Goal: Find specific page/section: Find specific page/section

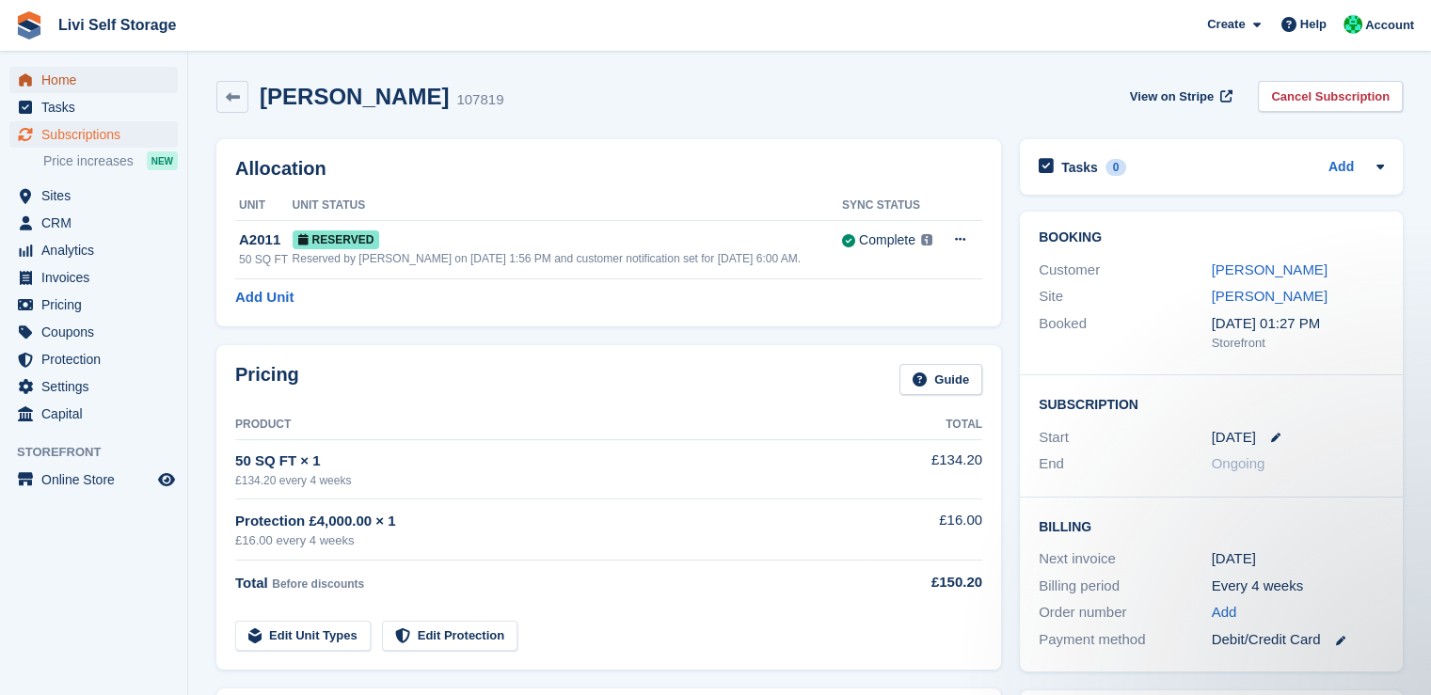
click at [61, 79] on span "Home" at bounding box center [97, 80] width 113 height 26
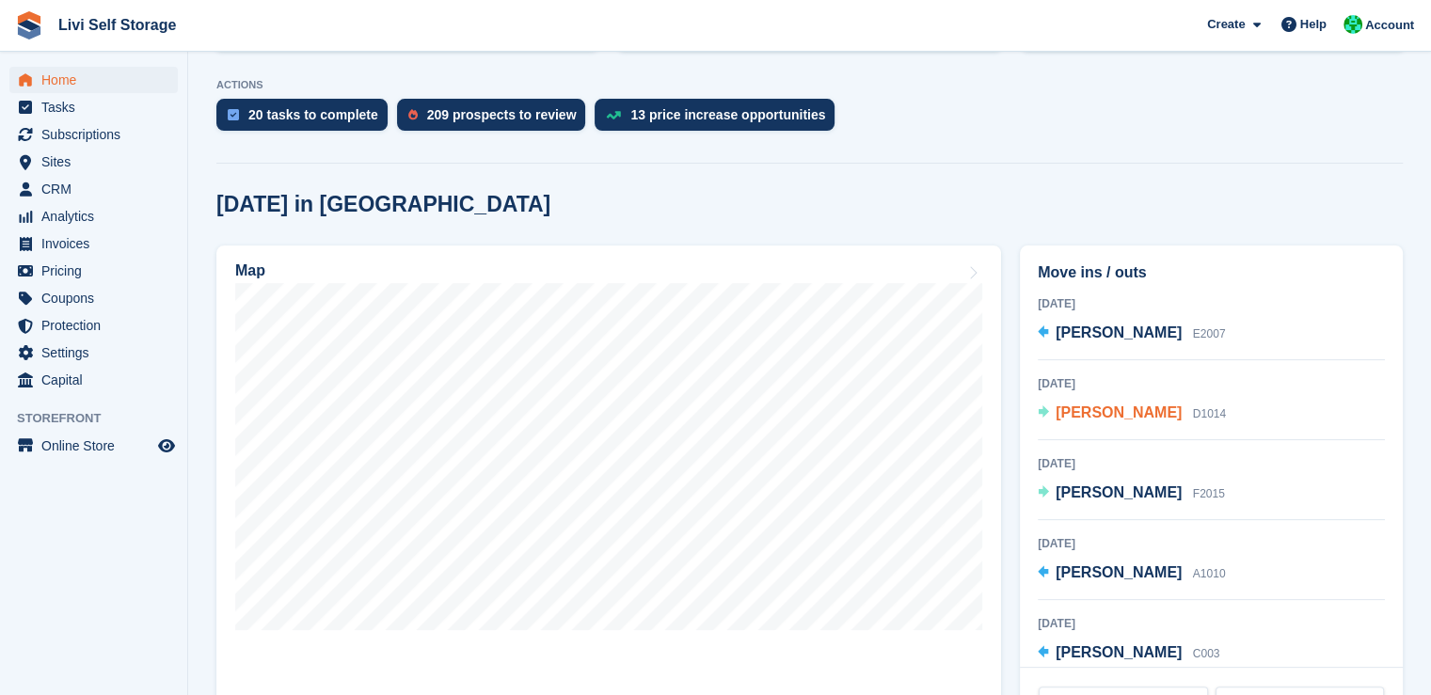
click at [1103, 421] on span "[PERSON_NAME]" at bounding box center [1119, 413] width 126 height 16
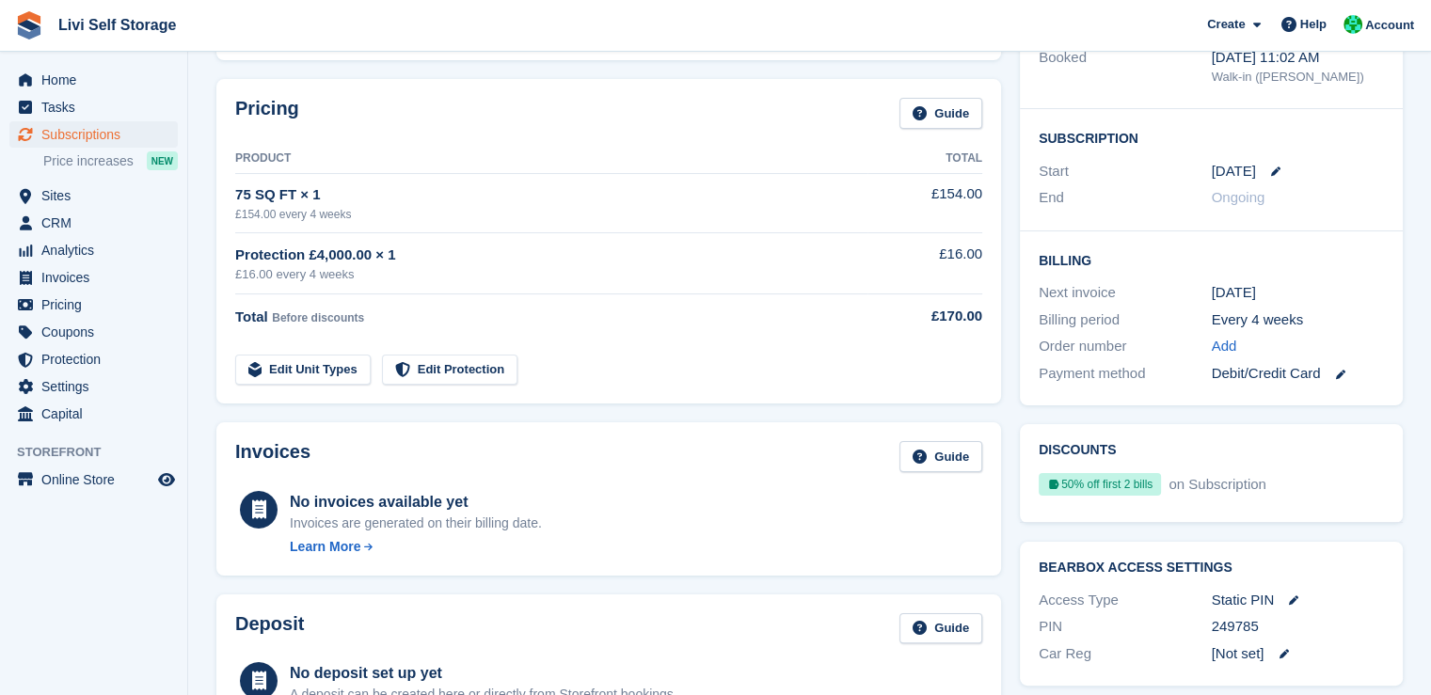
scroll to position [25, 0]
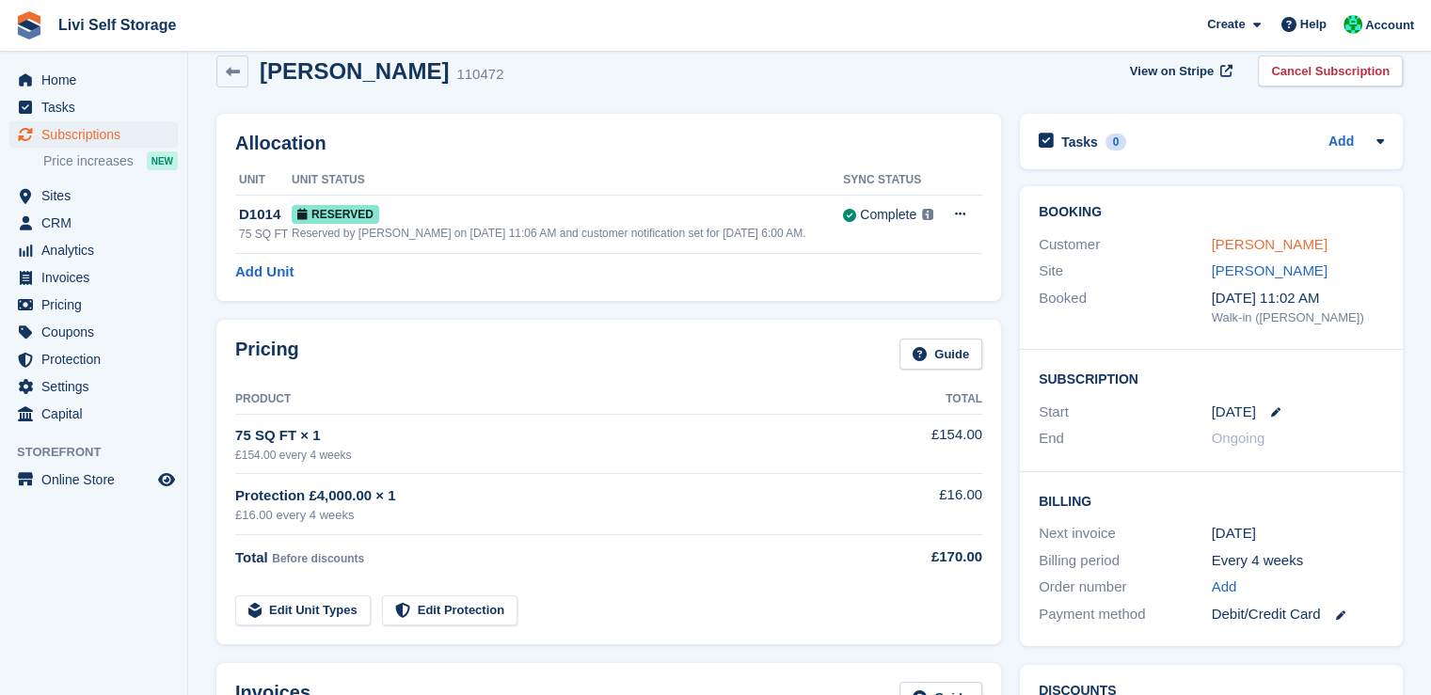
click at [1256, 239] on link "[PERSON_NAME]" at bounding box center [1270, 244] width 116 height 16
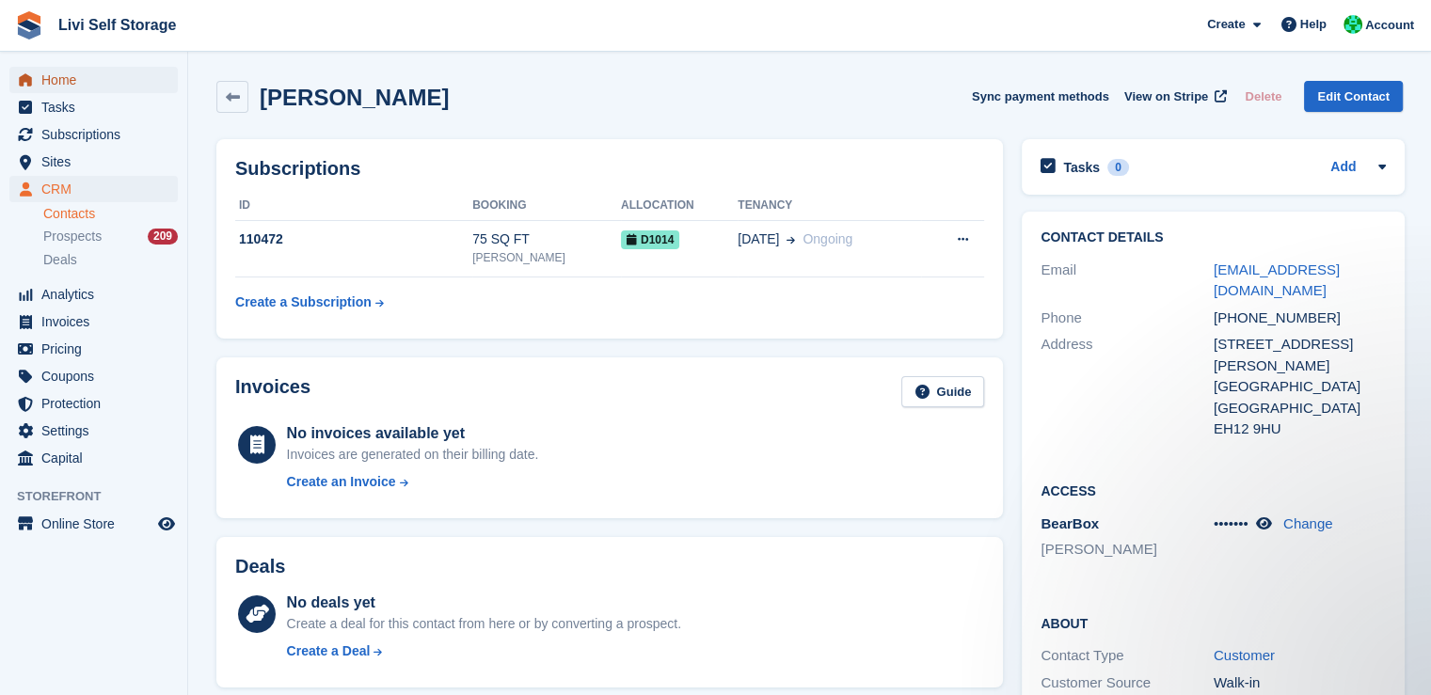
click at [71, 73] on span "Home" at bounding box center [97, 80] width 113 height 26
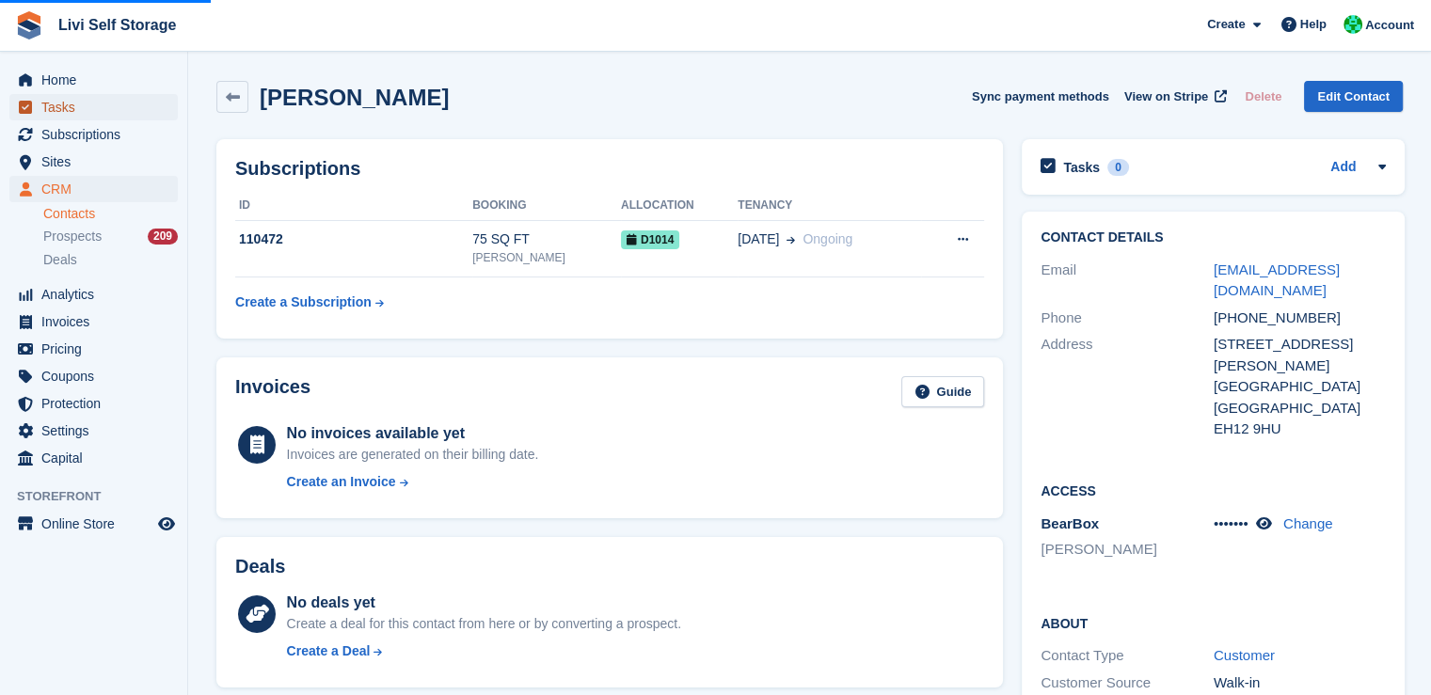
click at [59, 107] on span "Tasks" at bounding box center [97, 107] width 113 height 26
click at [89, 105] on span "Tasks" at bounding box center [97, 107] width 113 height 26
click at [739, 217] on th "Tenancy" at bounding box center [829, 206] width 183 height 30
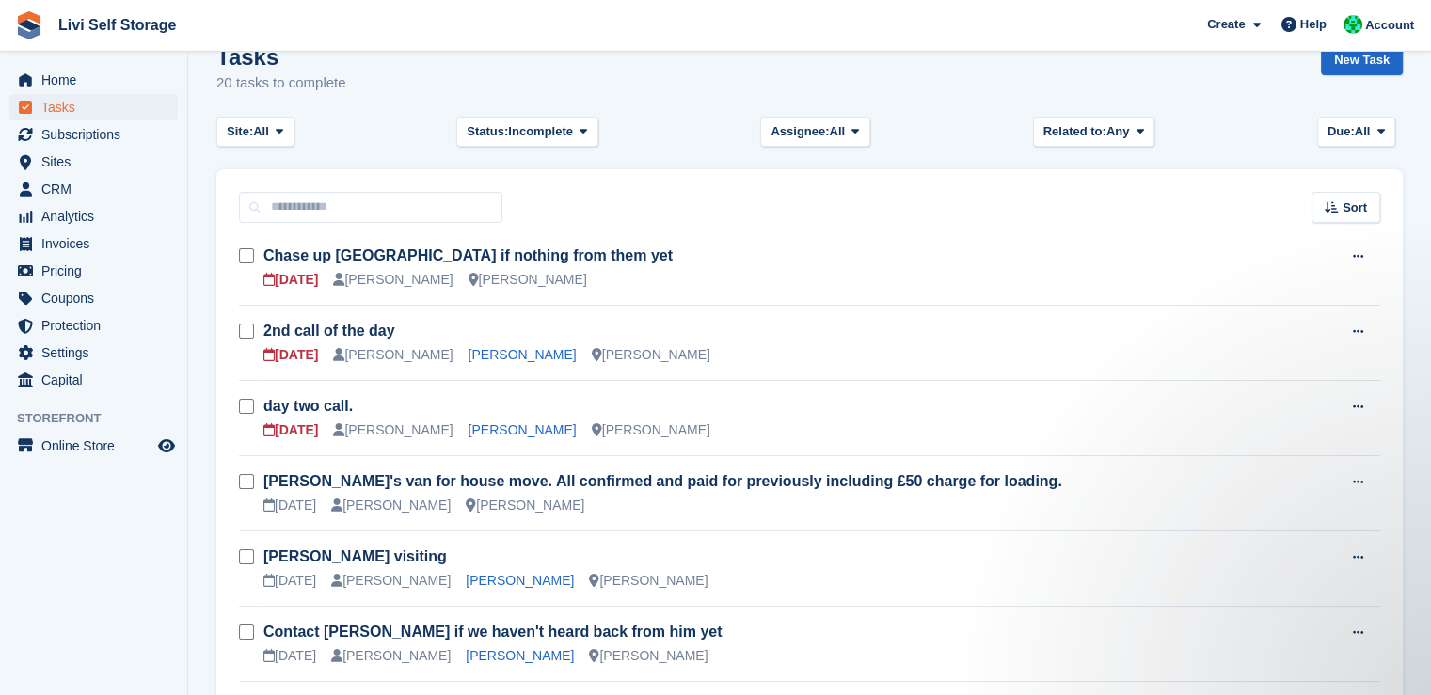
scroll to position [25, 0]
